Goal: Information Seeking & Learning: Learn about a topic

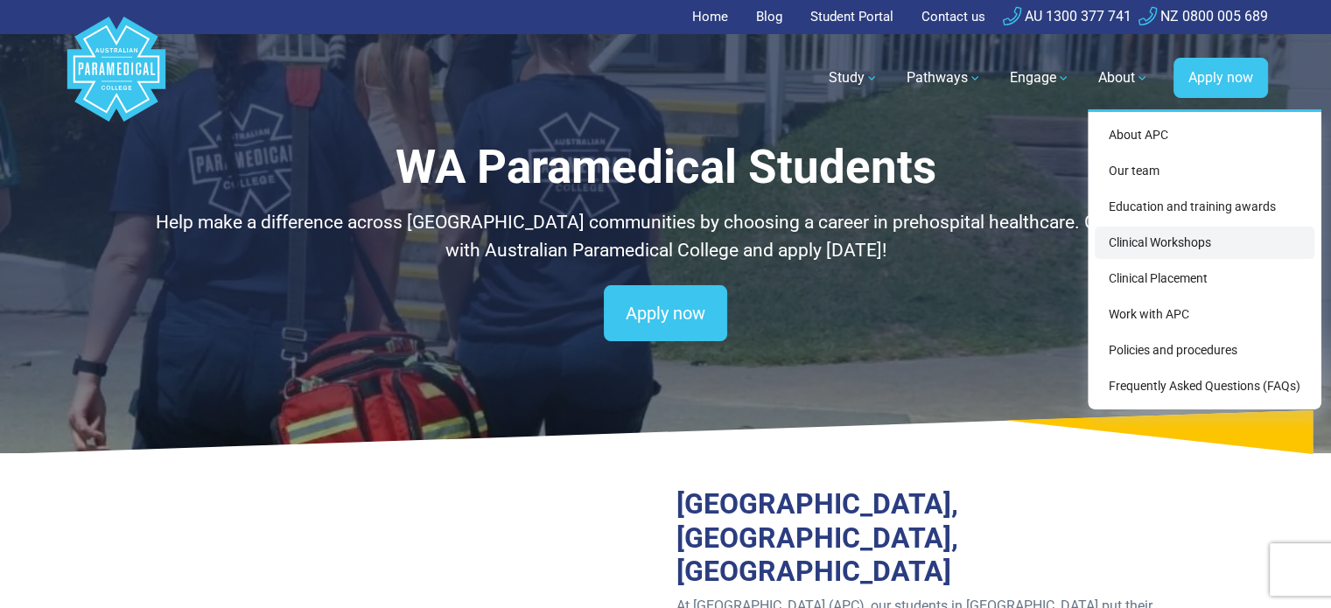
click at [1158, 247] on link "Clinical Workshops" at bounding box center [1205, 243] width 220 height 32
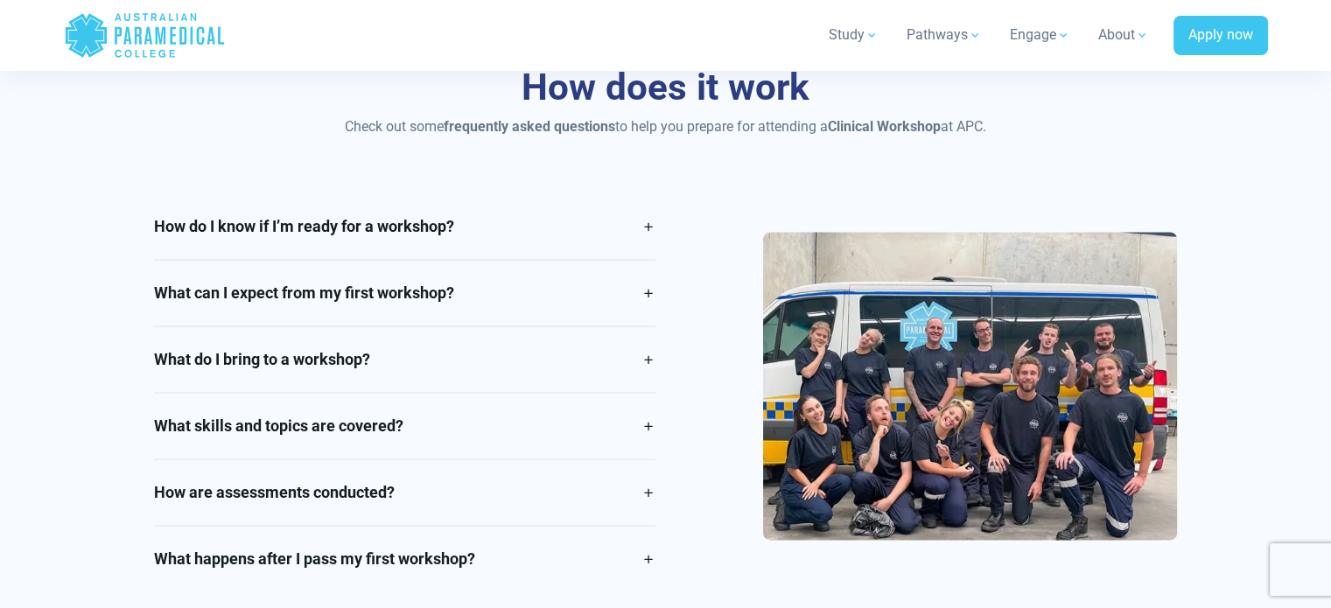
scroll to position [2370, 0]
click at [648, 222] on link "How do I know if I’m ready for a workshop?" at bounding box center [405, 226] width 502 height 66
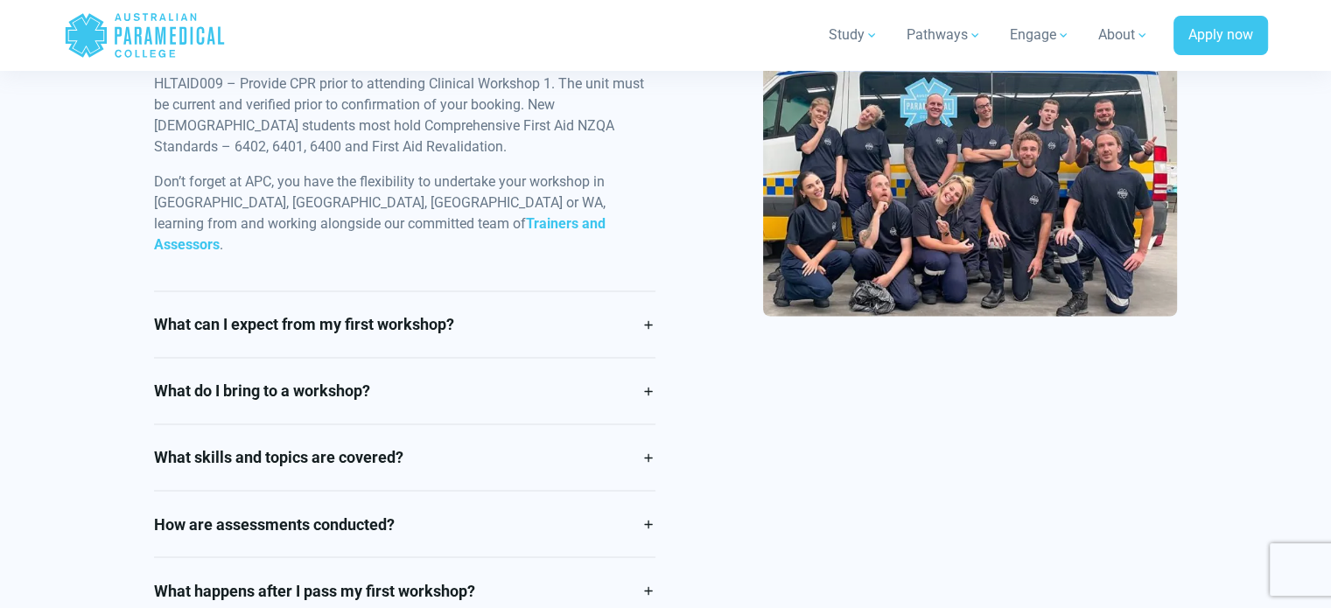
scroll to position [2847, 0]
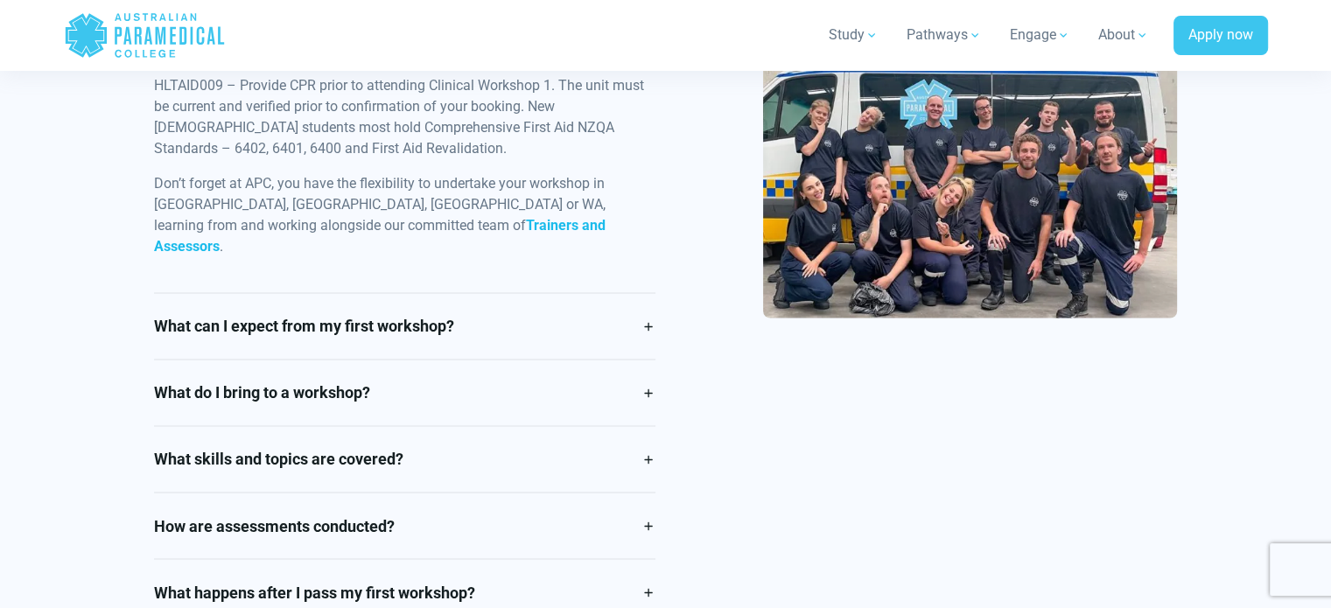
click at [214, 227] on strong "Trainers and Assessors" at bounding box center [380, 236] width 452 height 38
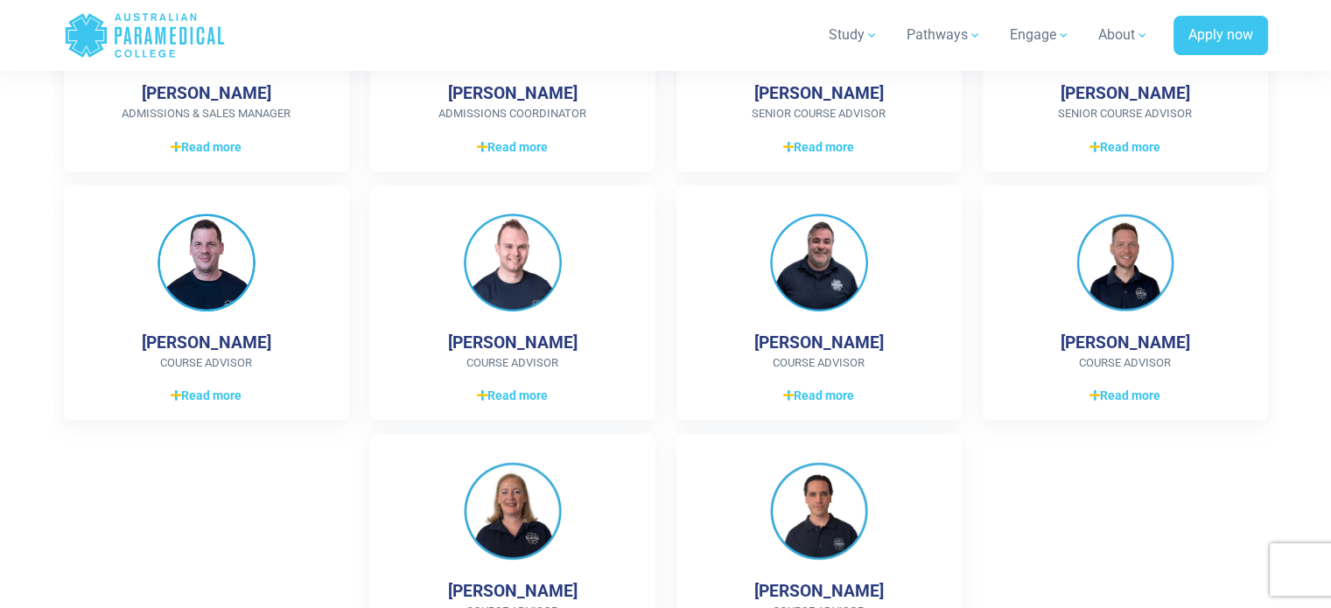
scroll to position [2036, 0]
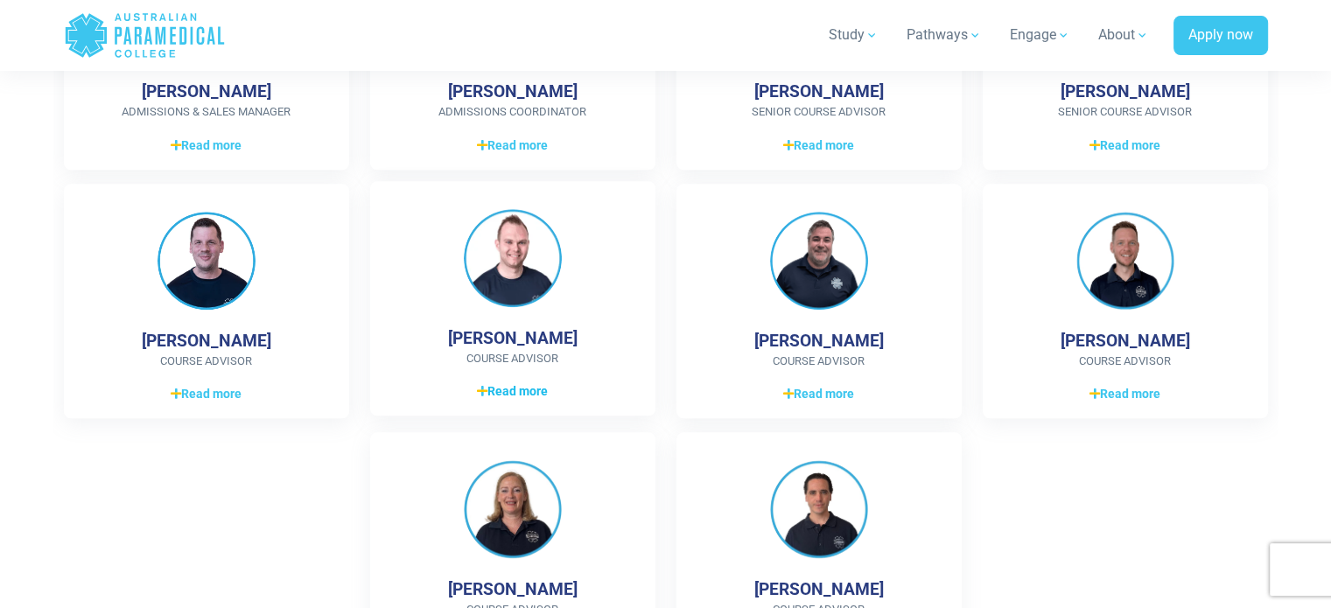
click at [525, 393] on span "Read more" at bounding box center [512, 392] width 71 height 18
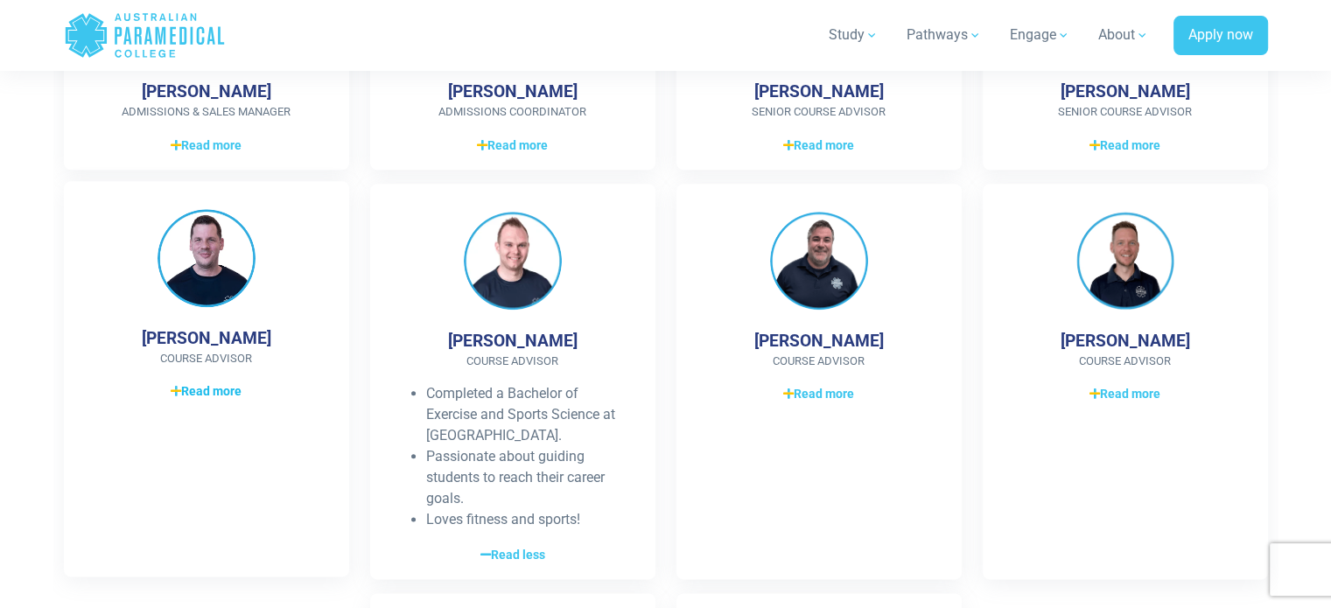
click at [203, 390] on span "Read more" at bounding box center [206, 392] width 71 height 18
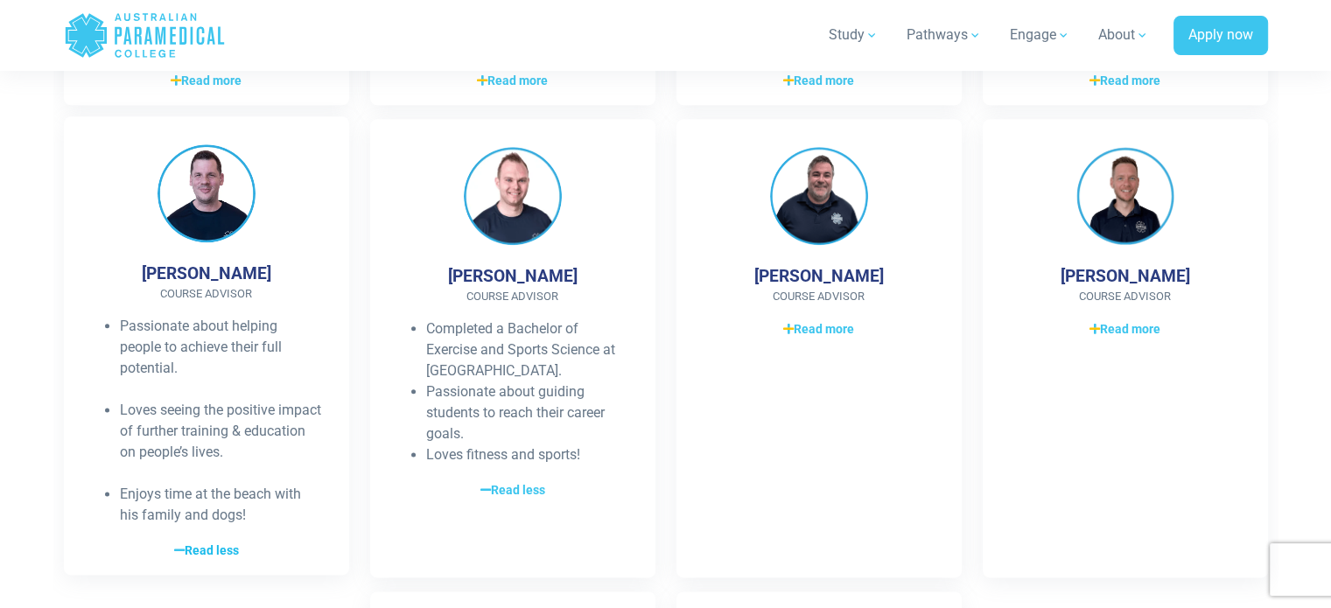
scroll to position [2101, 0]
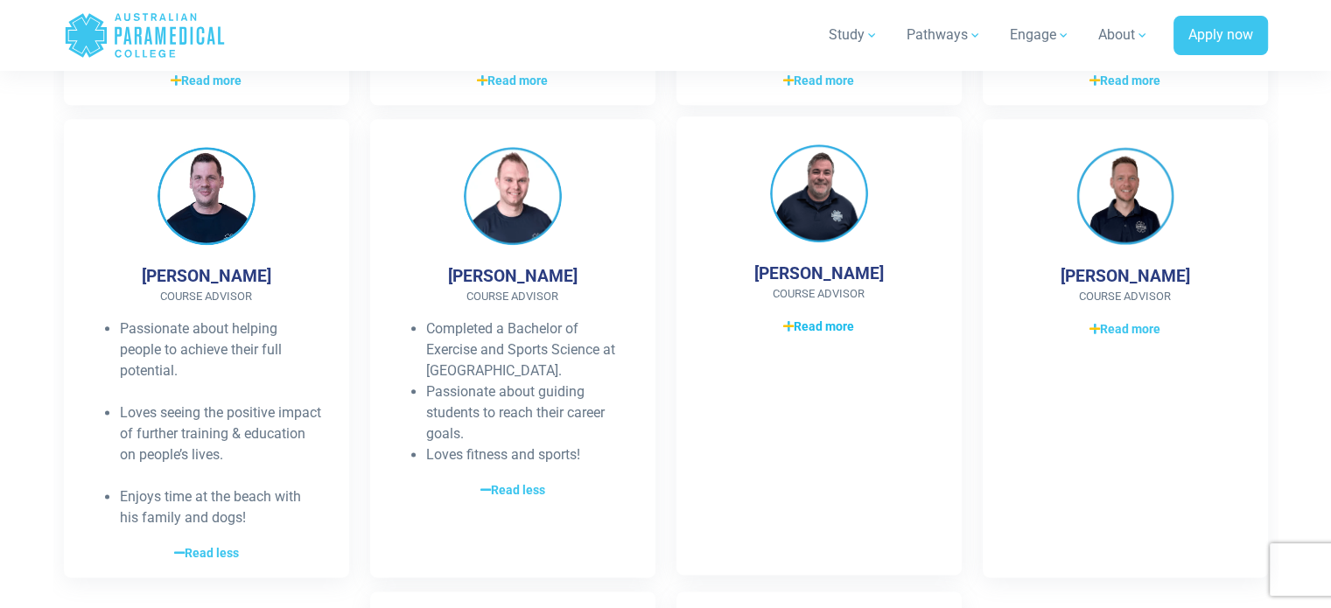
click at [826, 328] on span "Read more" at bounding box center [818, 327] width 71 height 18
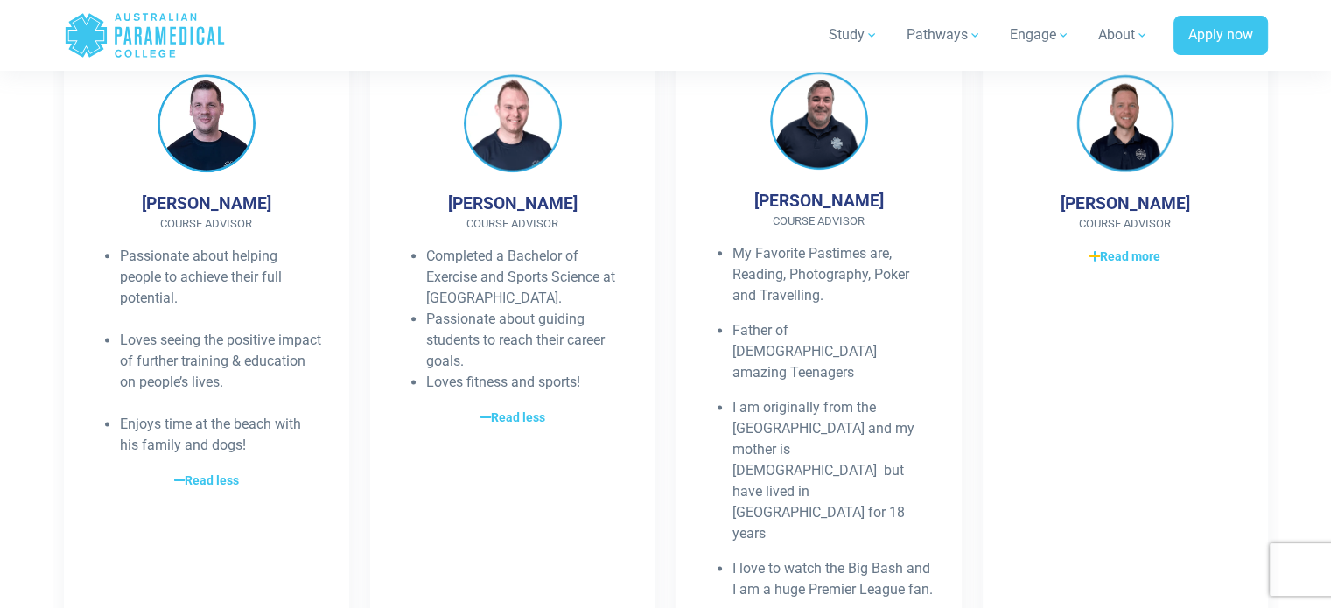
scroll to position [2173, 0]
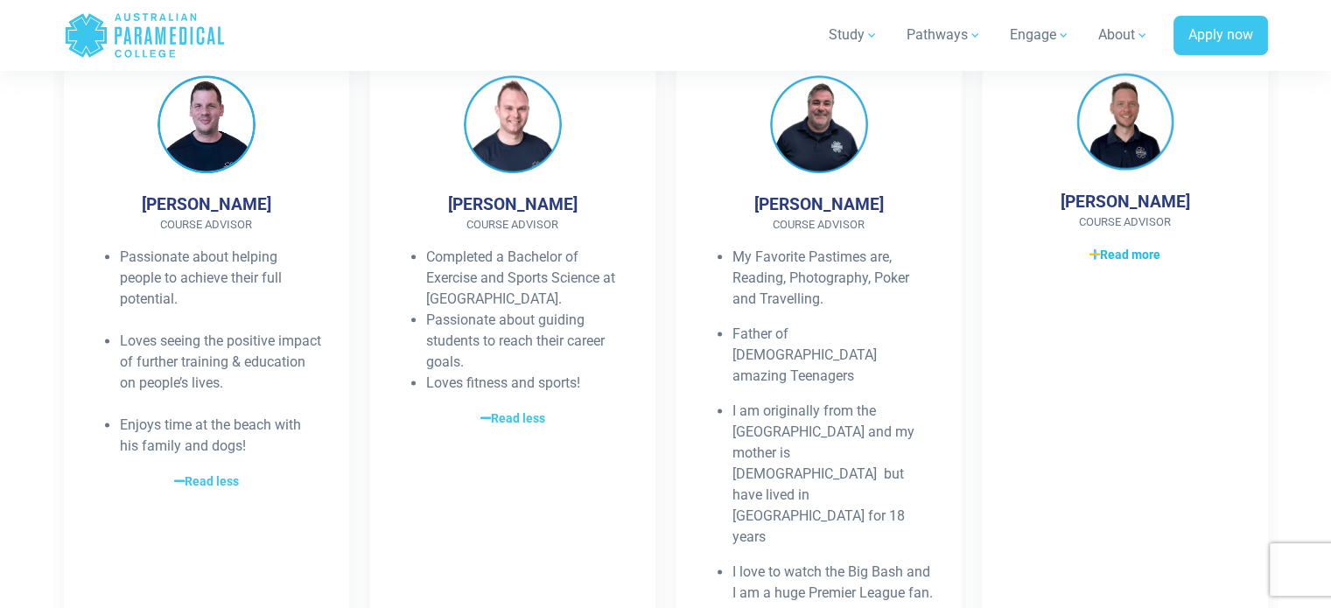
click at [1134, 255] on span "Read more" at bounding box center [1125, 255] width 71 height 18
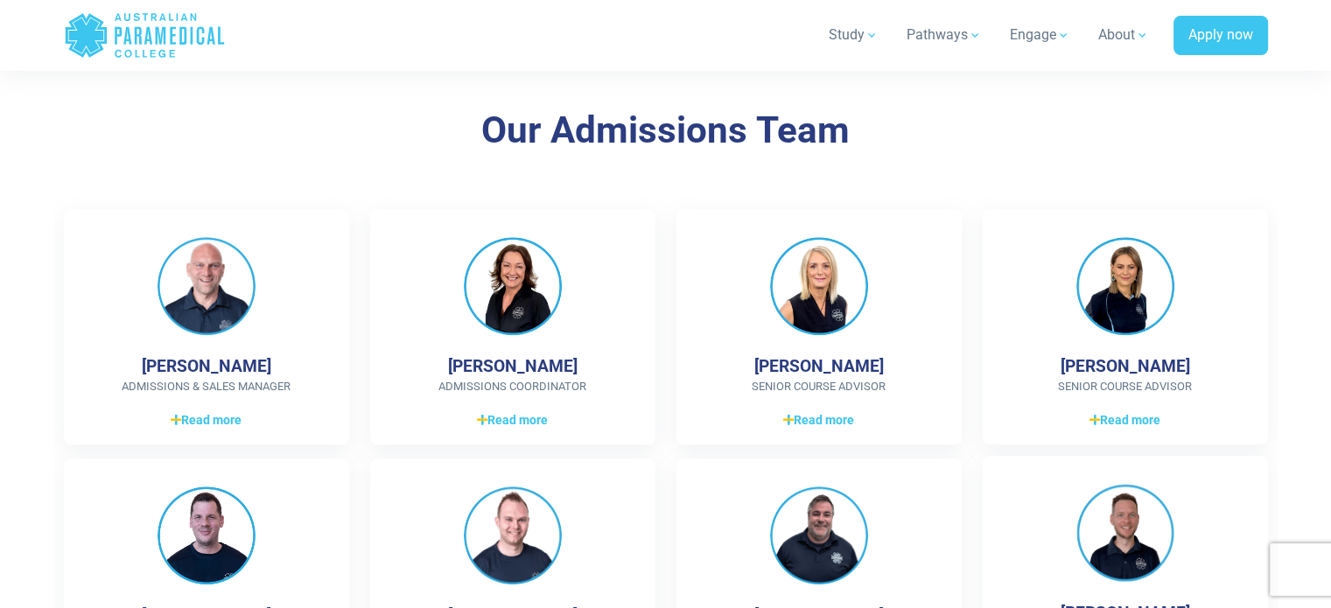
scroll to position [1761, 0]
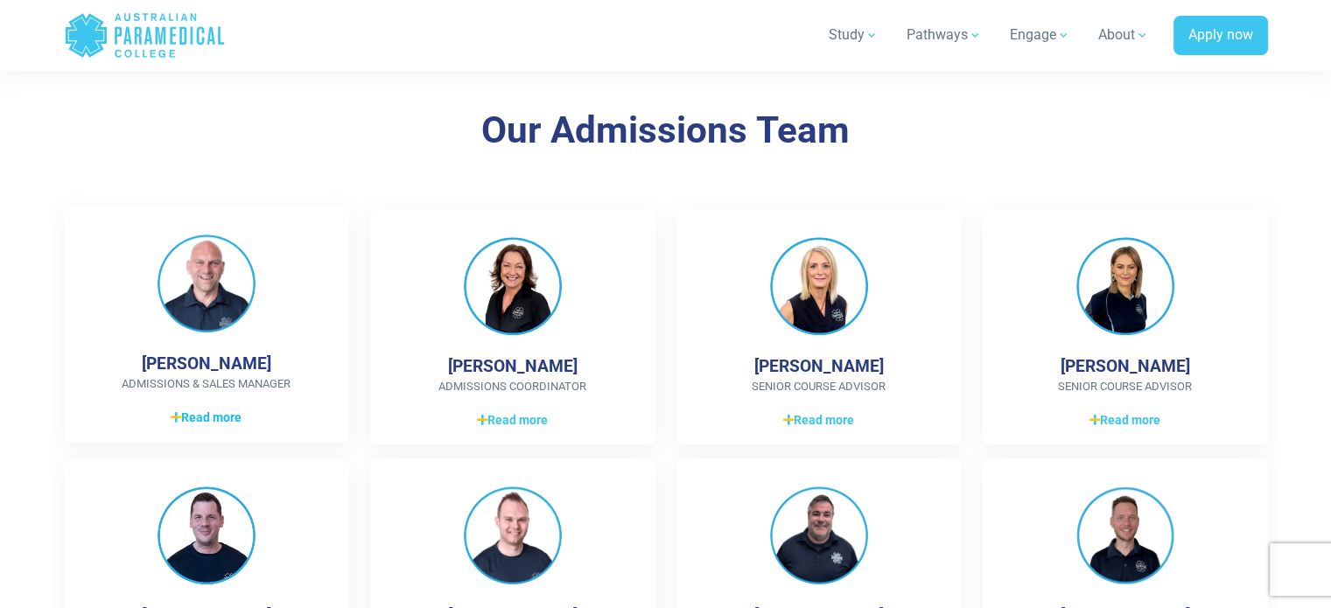
click at [211, 419] on span "Read more" at bounding box center [206, 418] width 71 height 18
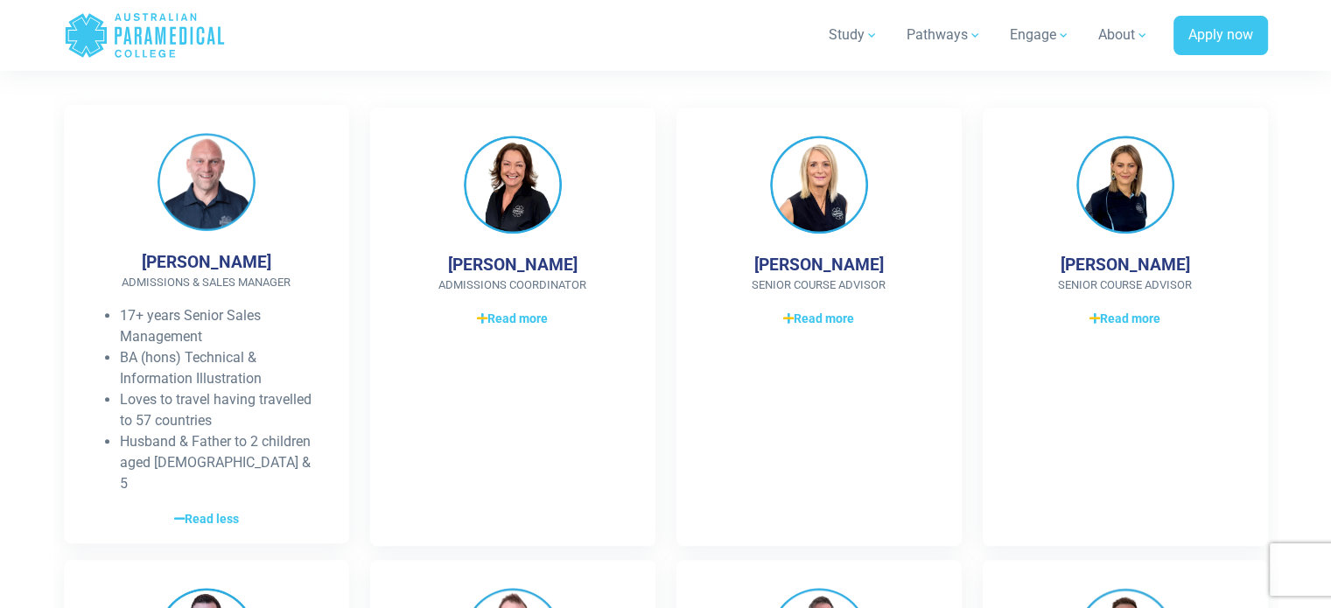
scroll to position [1863, 0]
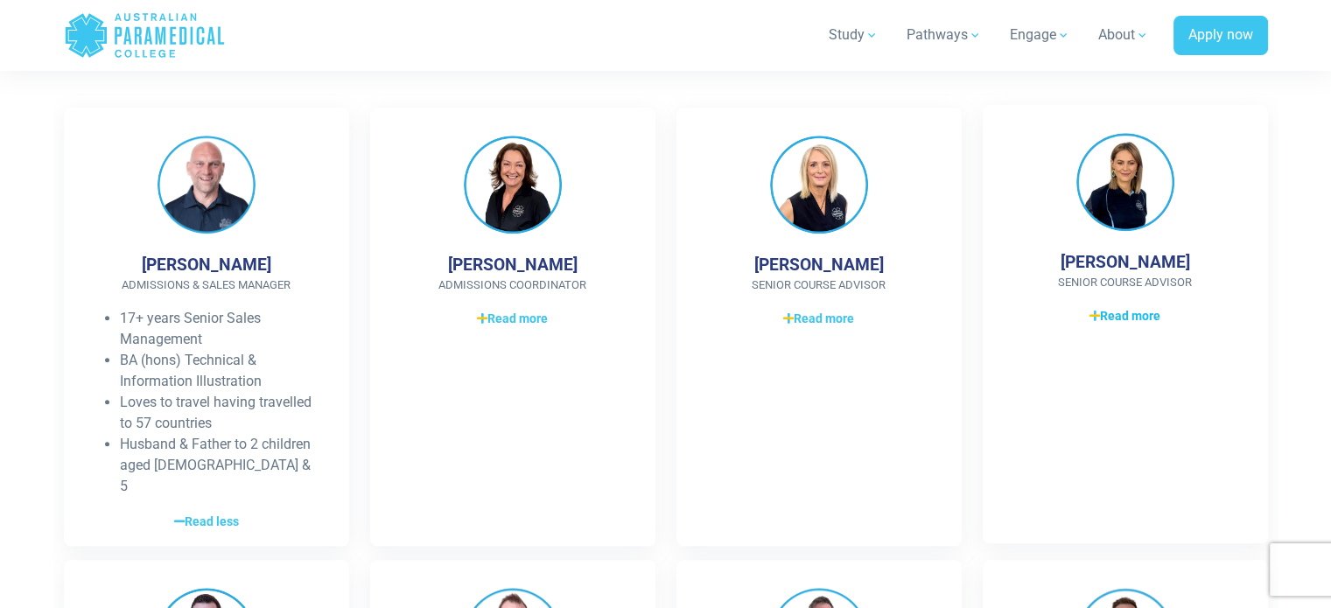
click at [1143, 319] on span "Read more" at bounding box center [1125, 316] width 71 height 18
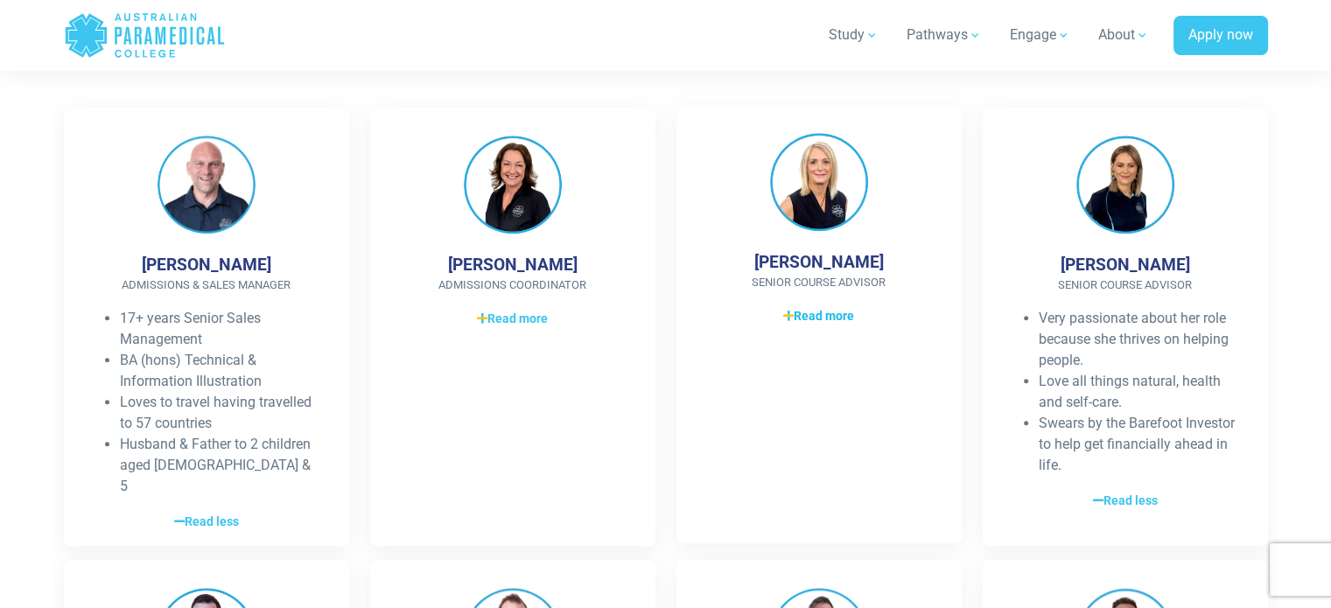
click at [805, 315] on span "Read more" at bounding box center [818, 316] width 71 height 18
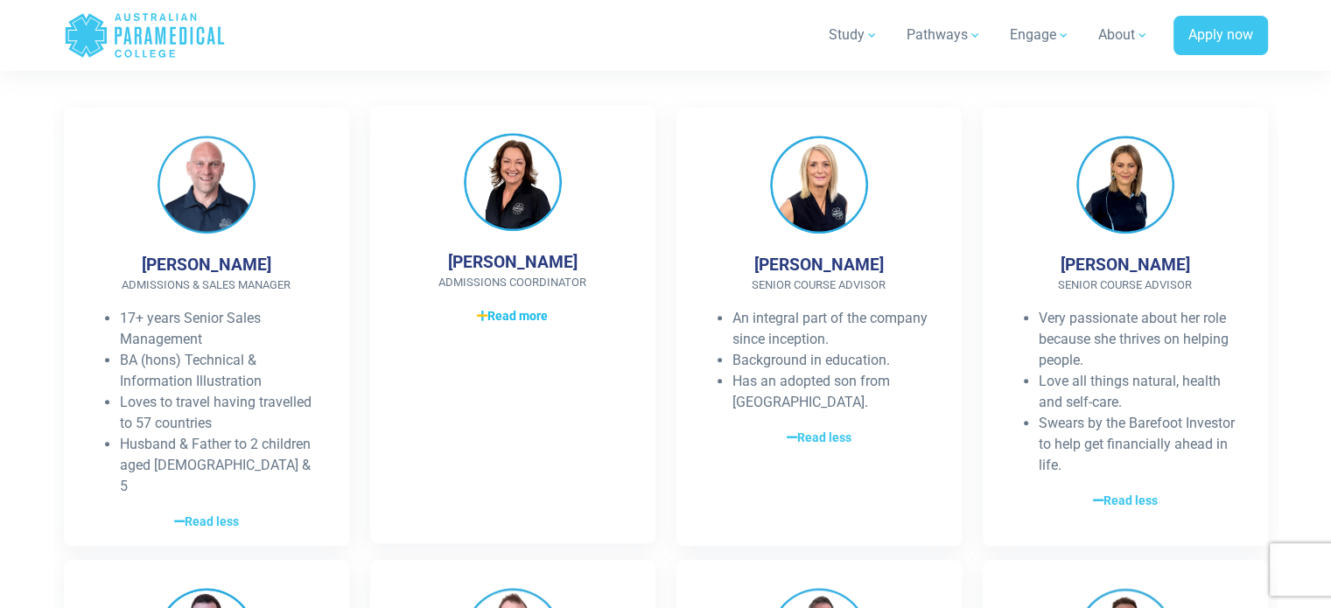
click at [506, 312] on span "Read more" at bounding box center [512, 316] width 71 height 18
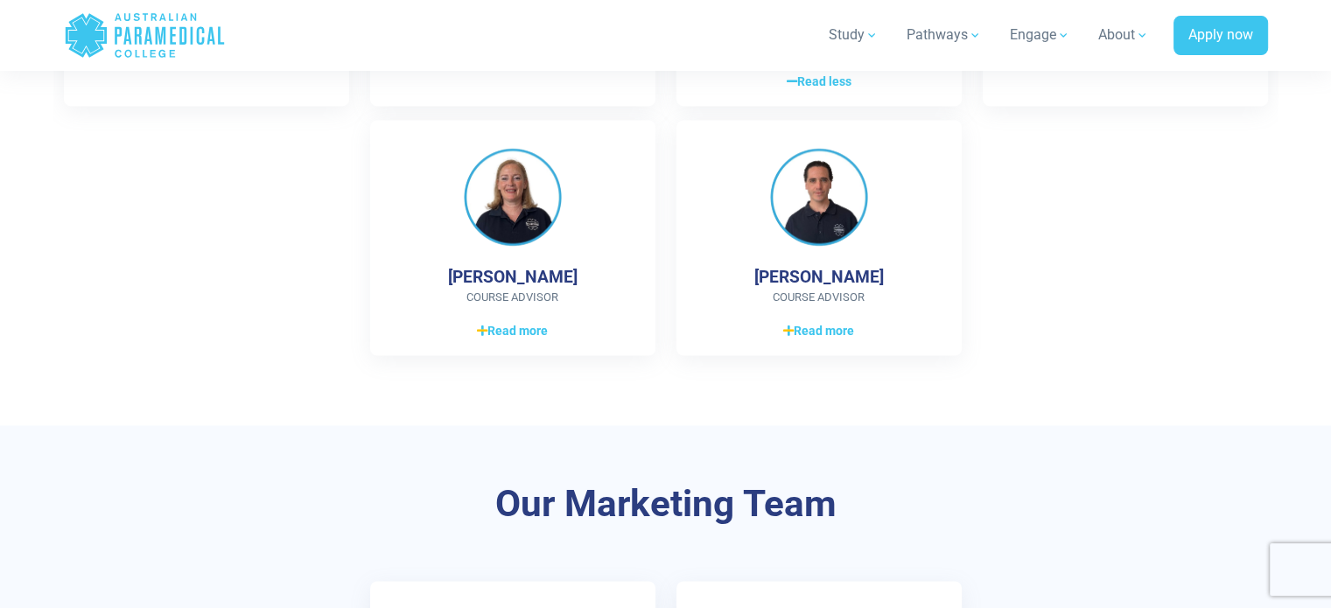
scroll to position [2924, 0]
click at [822, 319] on span "Read more" at bounding box center [818, 328] width 71 height 18
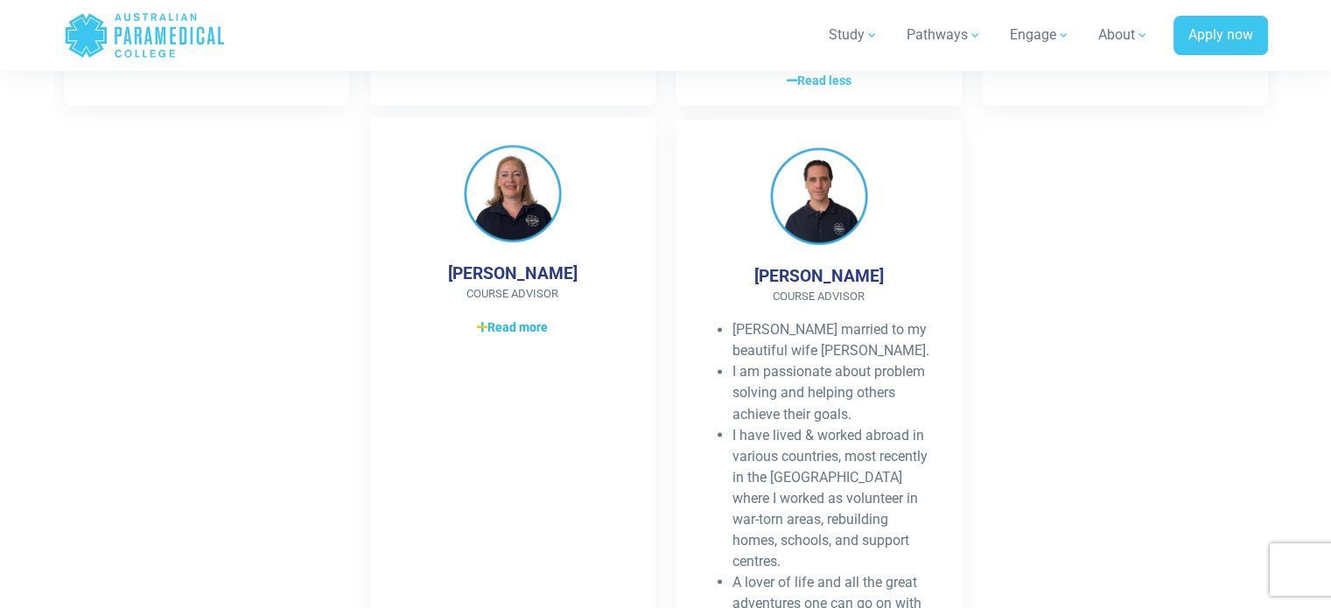
click at [524, 319] on span "Read more" at bounding box center [512, 328] width 71 height 18
